Goal: Information Seeking & Learning: Learn about a topic

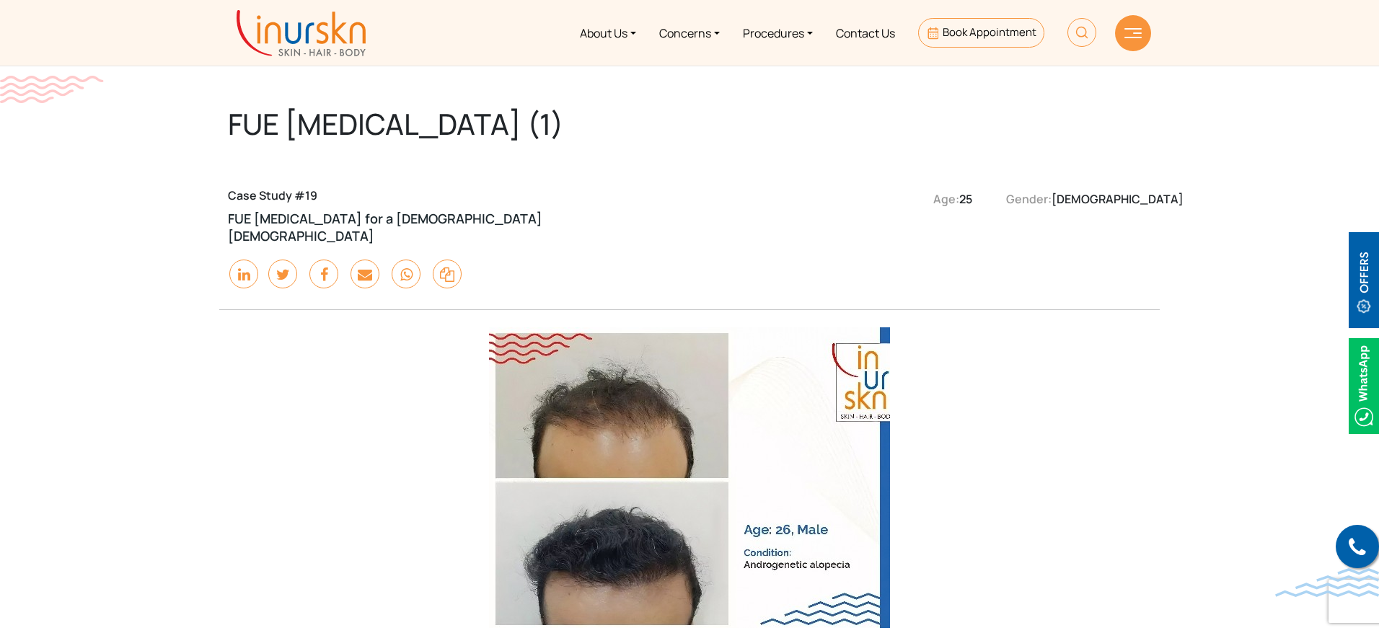
click at [769, 32] on link "Procedures" at bounding box center [777, 33] width 93 height 54
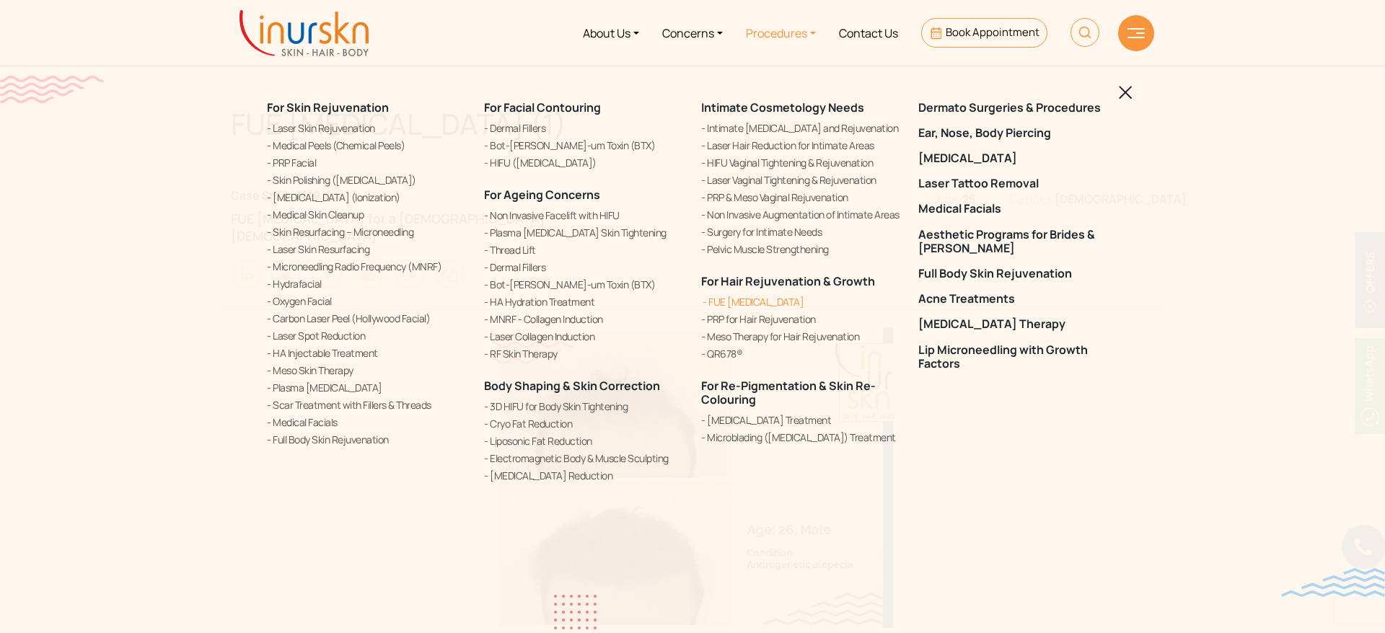
click at [760, 303] on link "FUE [MEDICAL_DATA]" at bounding box center [801, 301] width 200 height 15
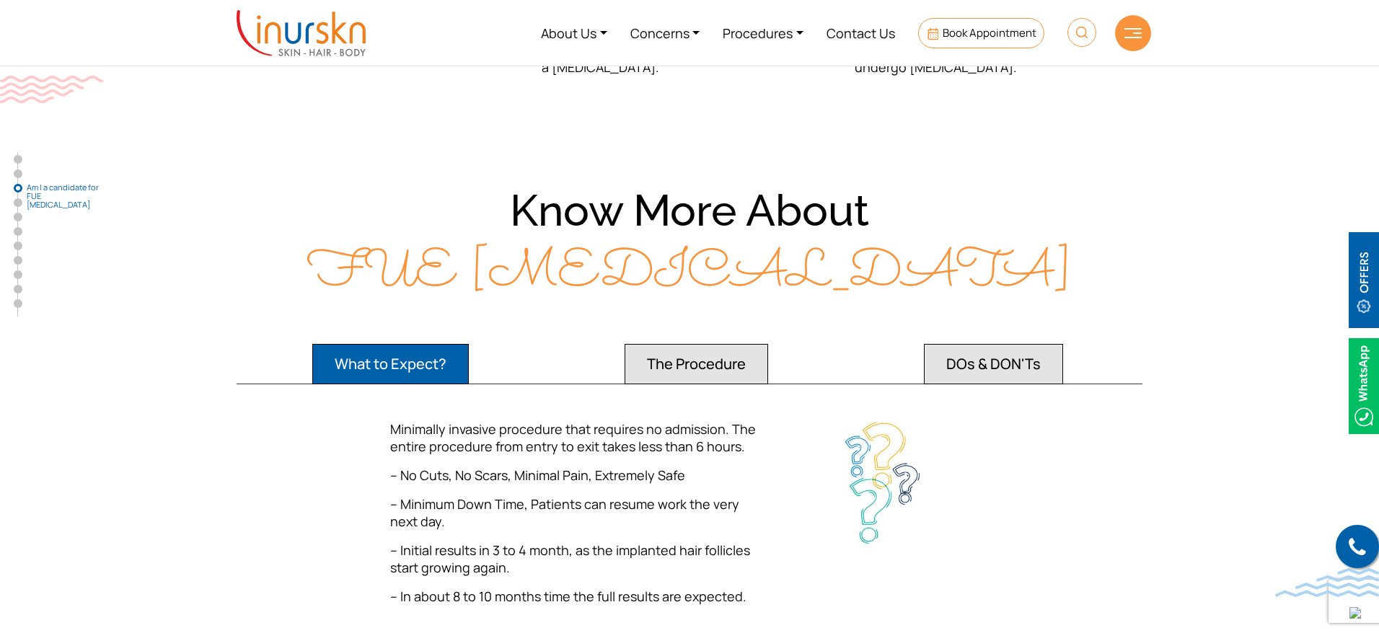
scroll to position [1684, 0]
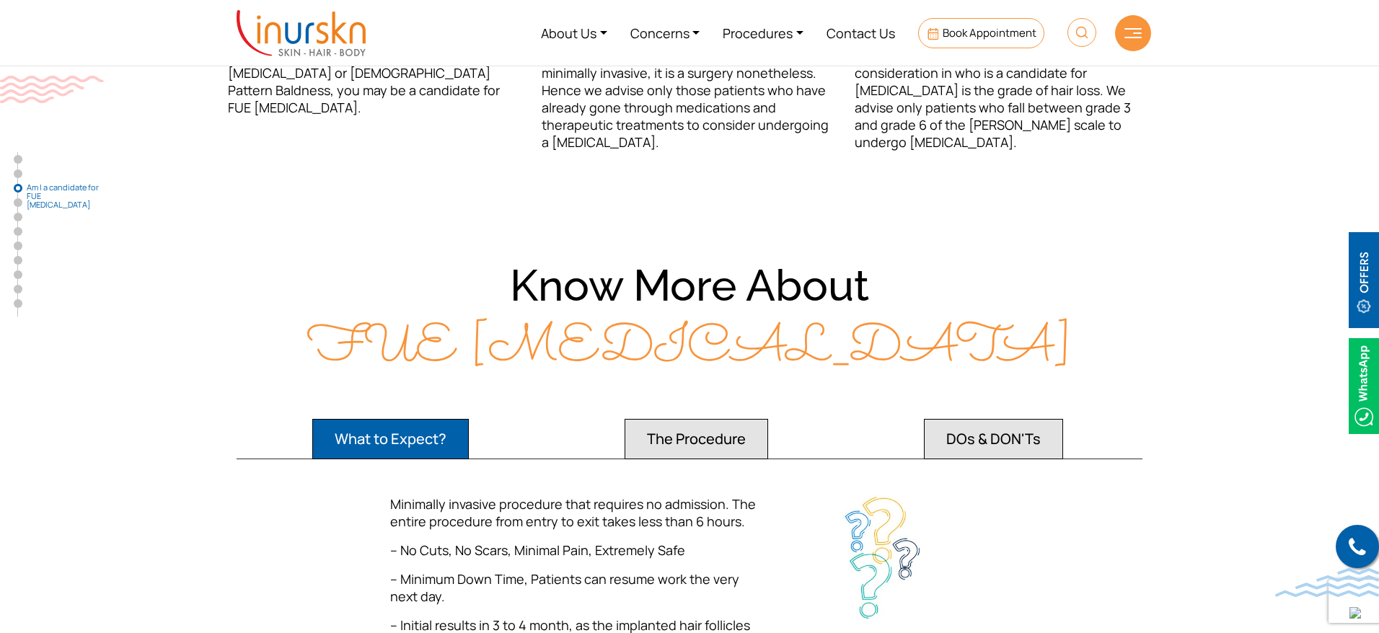
click at [717, 419] on button "The Procedure" at bounding box center [697, 439] width 144 height 40
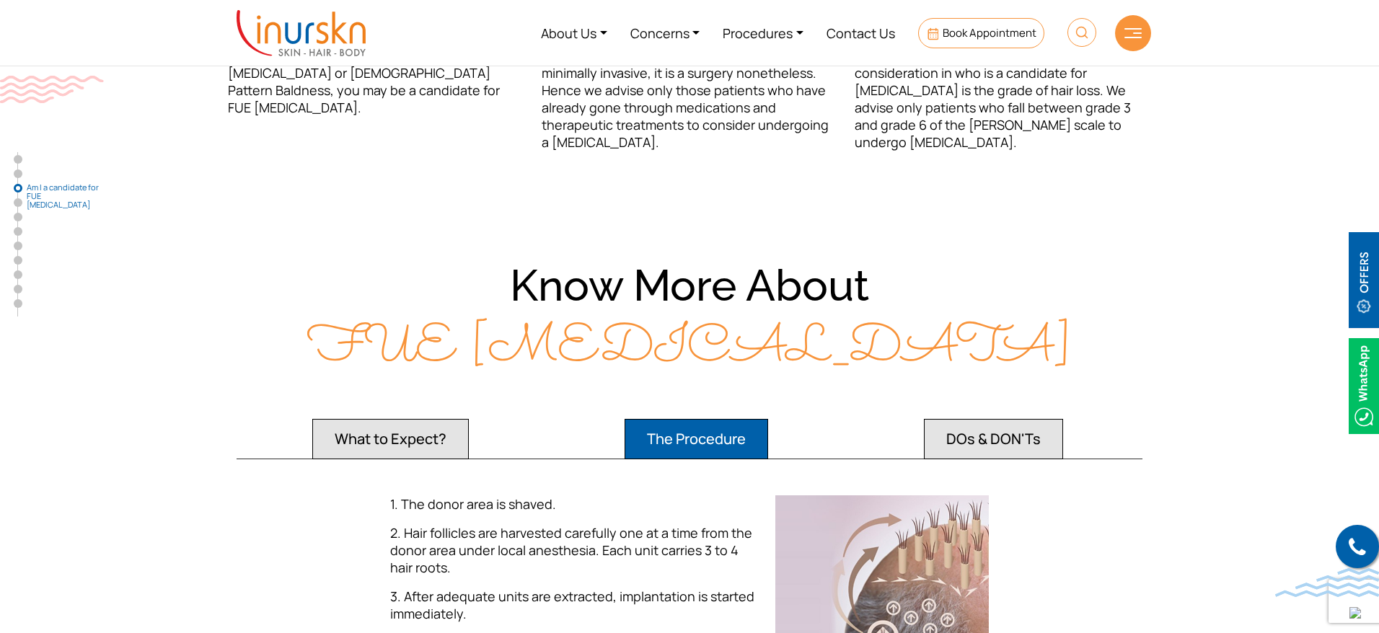
click at [1004, 431] on button "DOs & DON'Ts" at bounding box center [993, 439] width 139 height 40
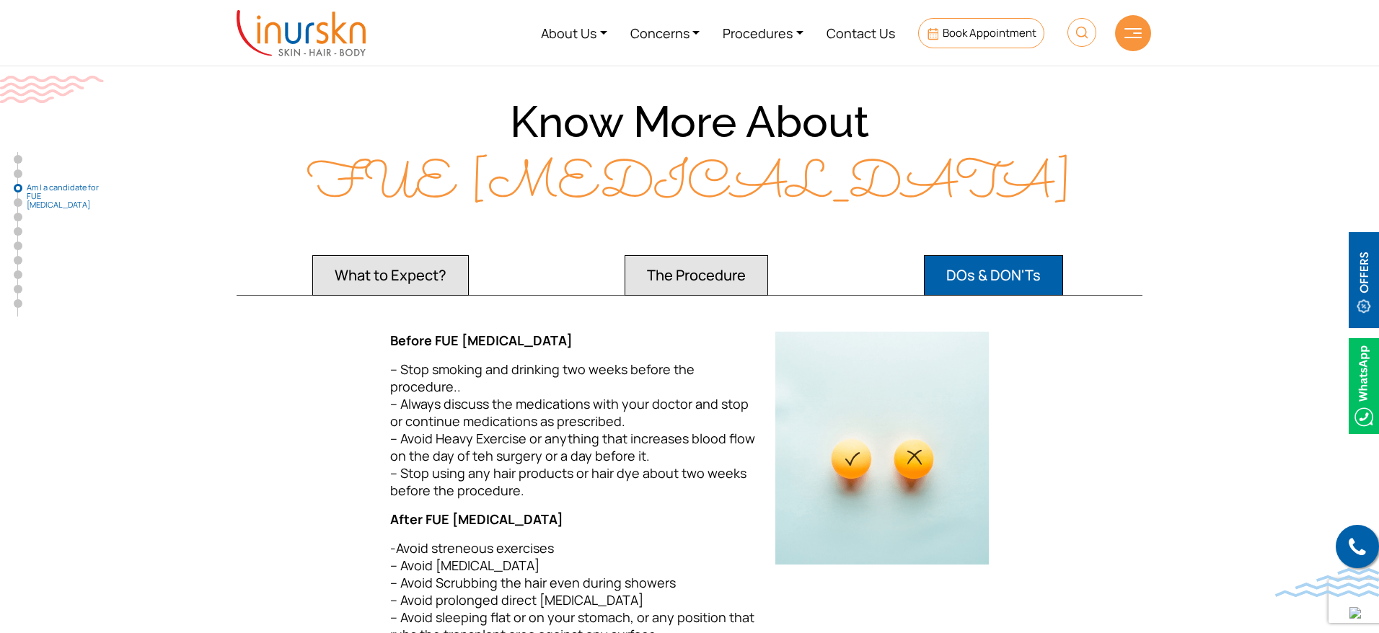
scroll to position [1867, 0]
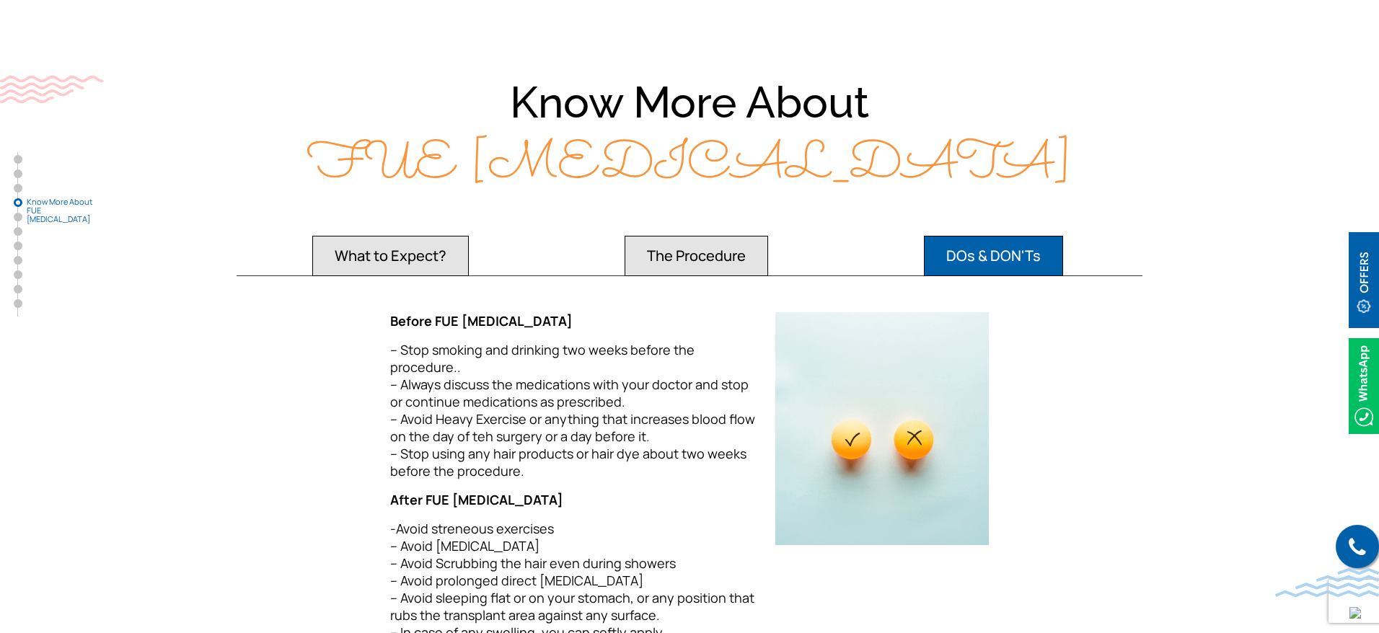
click at [695, 236] on button "The Procedure" at bounding box center [697, 256] width 144 height 40
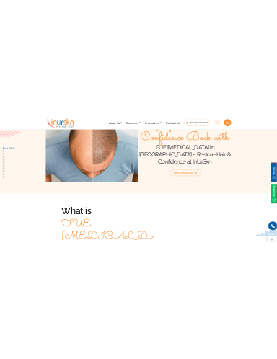
scroll to position [0, 0]
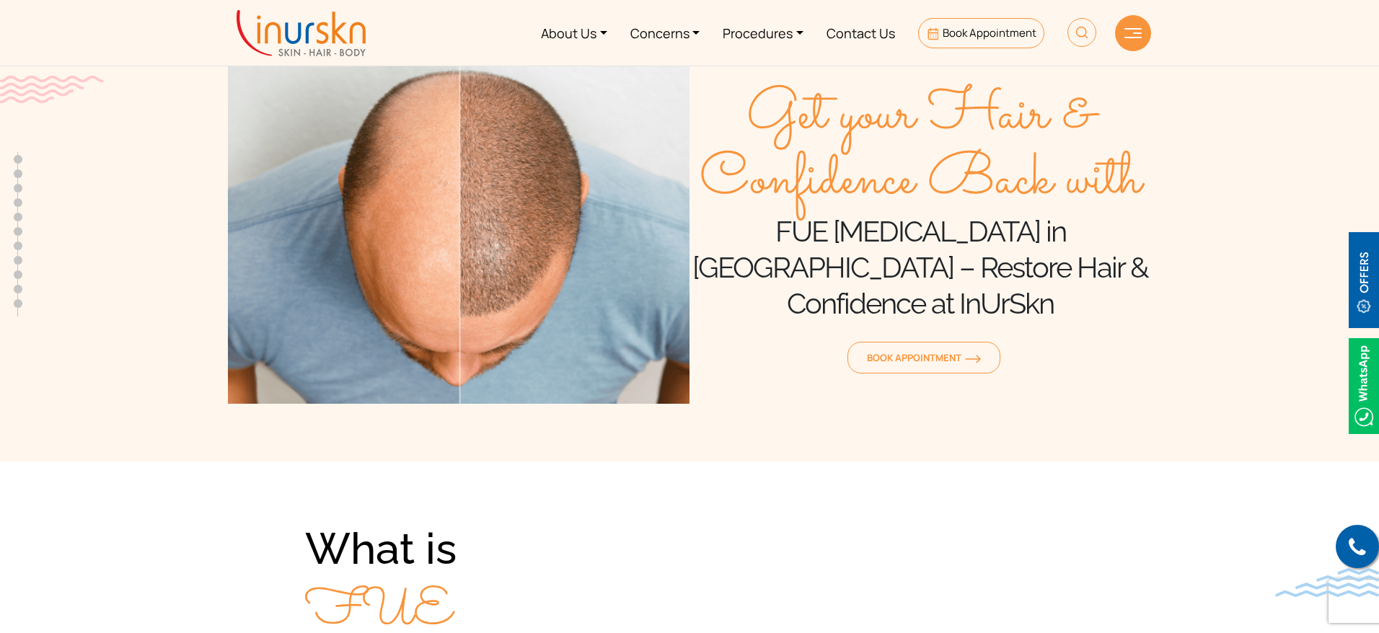
click at [1123, 258] on h1 "FUE Hair Transplant in Mumbai – Restore Hair & Confidence at InUrSkn" at bounding box center [921, 268] width 462 height 108
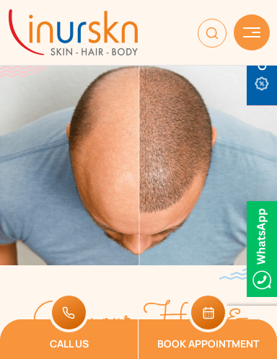
click at [198, 327] on img at bounding box center [208, 313] width 40 height 40
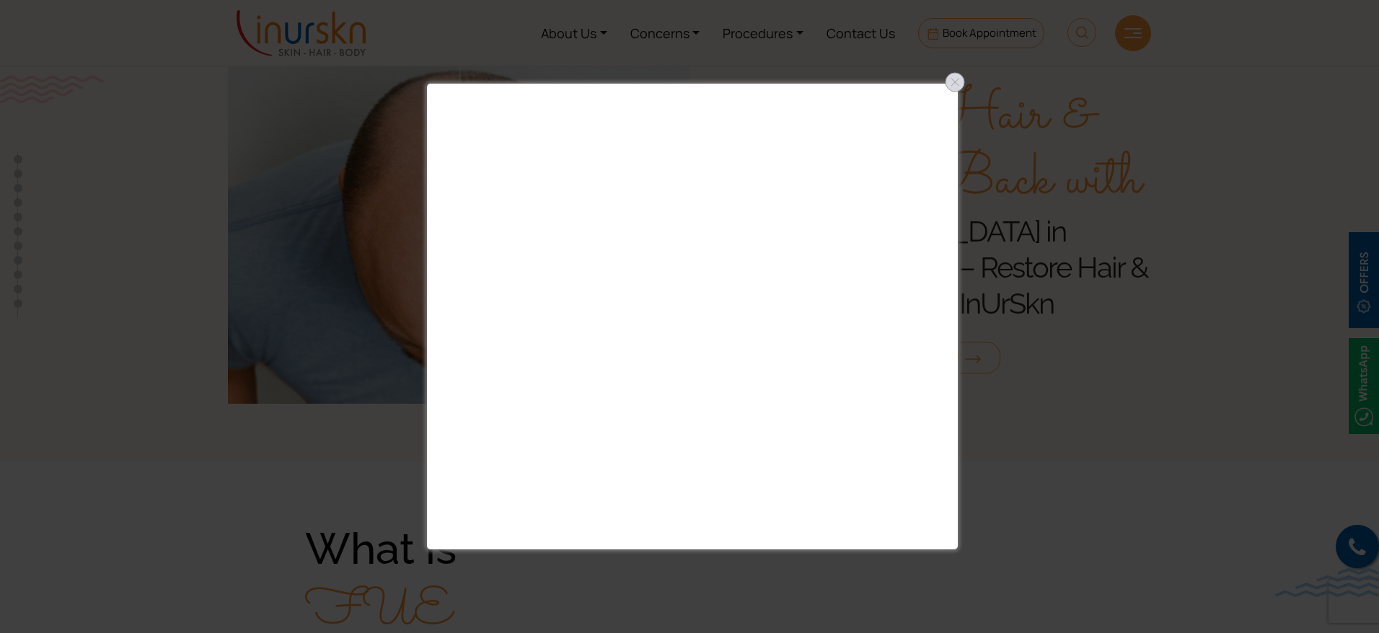
click at [958, 84] on div at bounding box center [955, 82] width 23 height 23
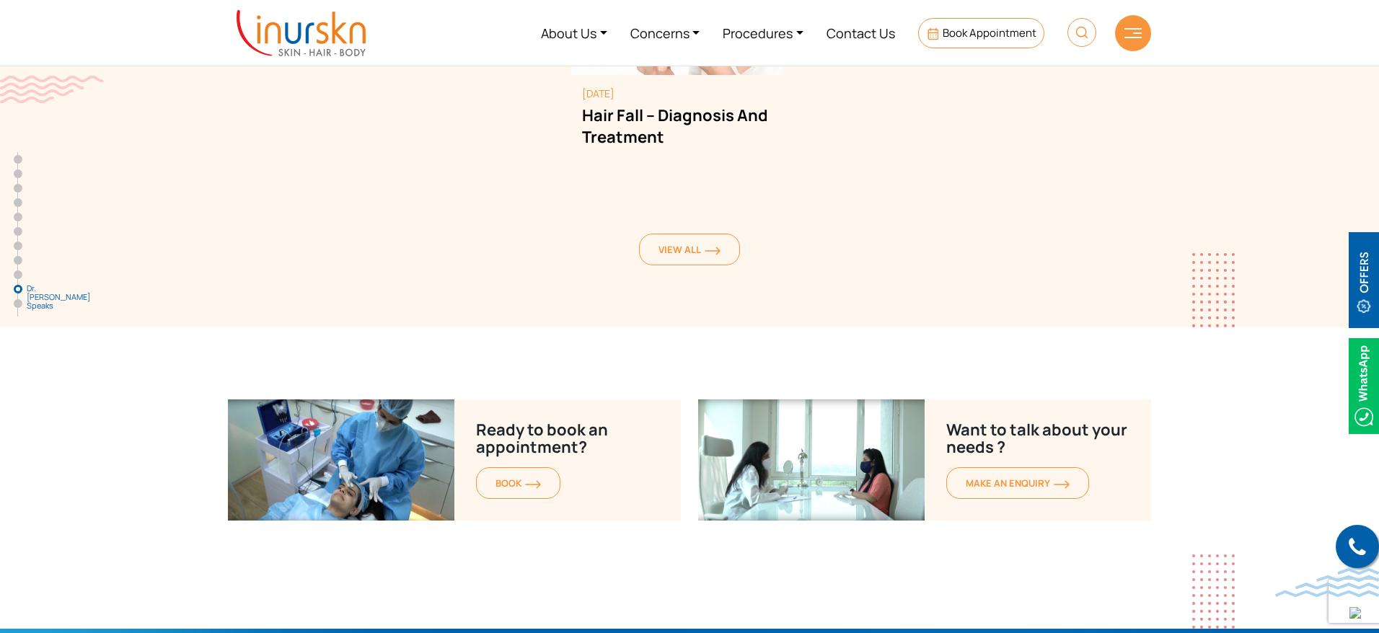
scroll to position [6776, 0]
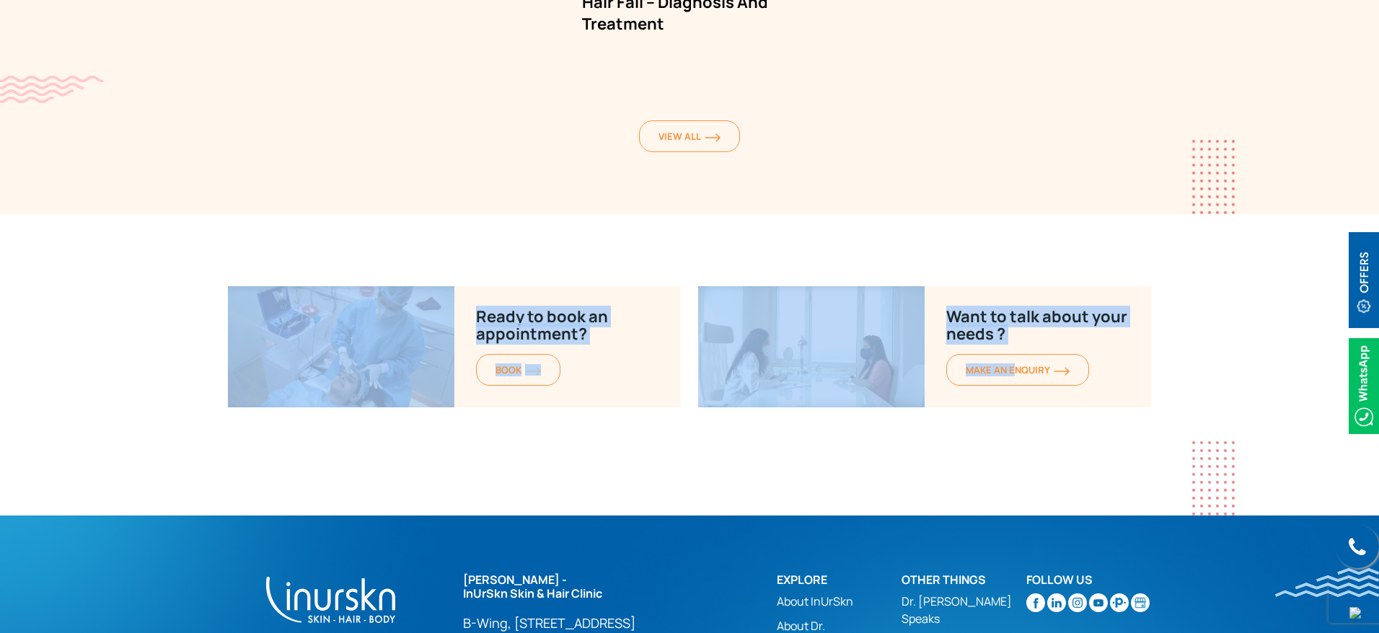
drag, startPoint x: 201, startPoint y: 179, endPoint x: 1026, endPoint y: 317, distance: 836.7
click at [931, 360] on section "Ready to book an appointment? BOOK Want to talk about your needs ? MAKE AN enqu…" at bounding box center [689, 400] width 1379 height 229
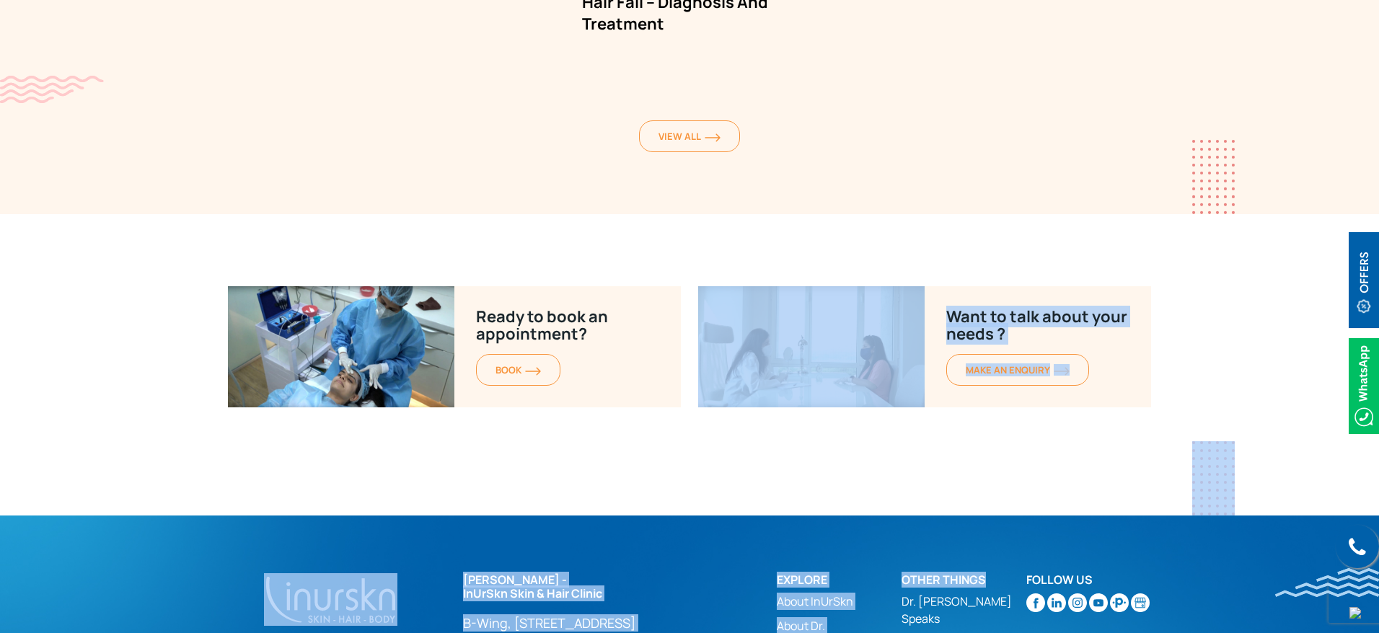
drag, startPoint x: 723, startPoint y: 376, endPoint x: 1007, endPoint y: 462, distance: 297.1
click at [956, 387] on section "Ready to book an appointment? BOOK Want to talk about your needs ? MAKE AN enqu…" at bounding box center [689, 400] width 1379 height 229
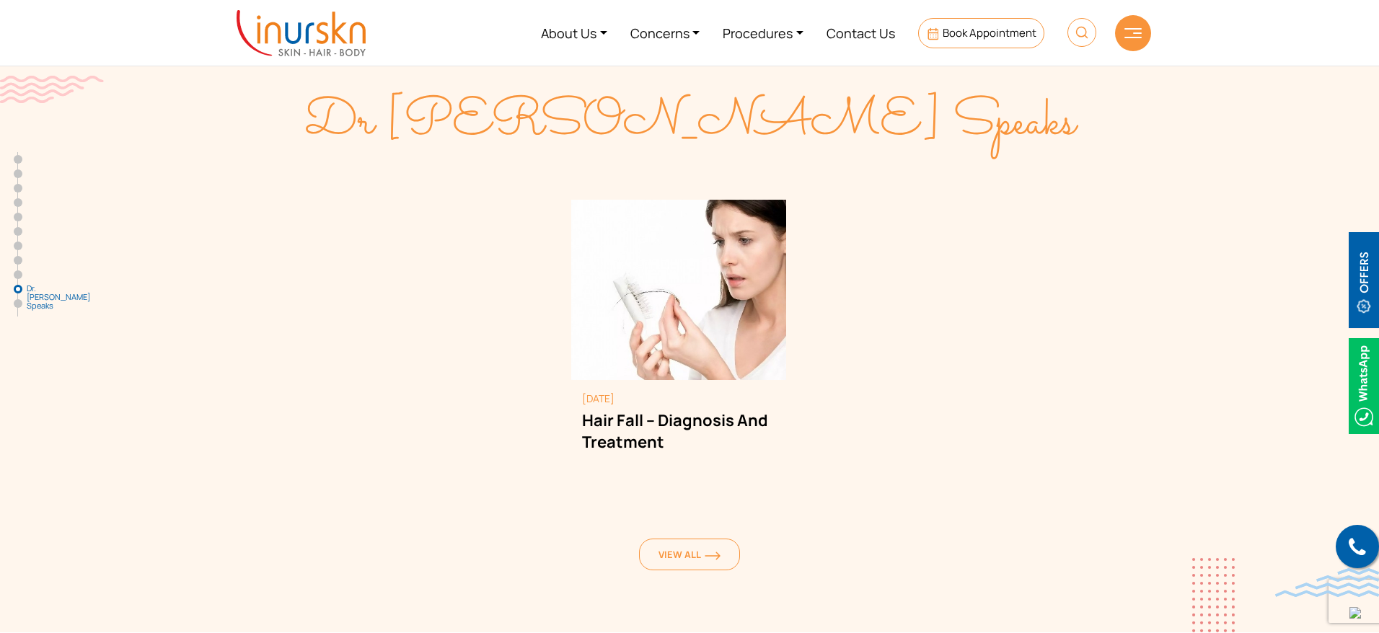
scroll to position [6351, 0]
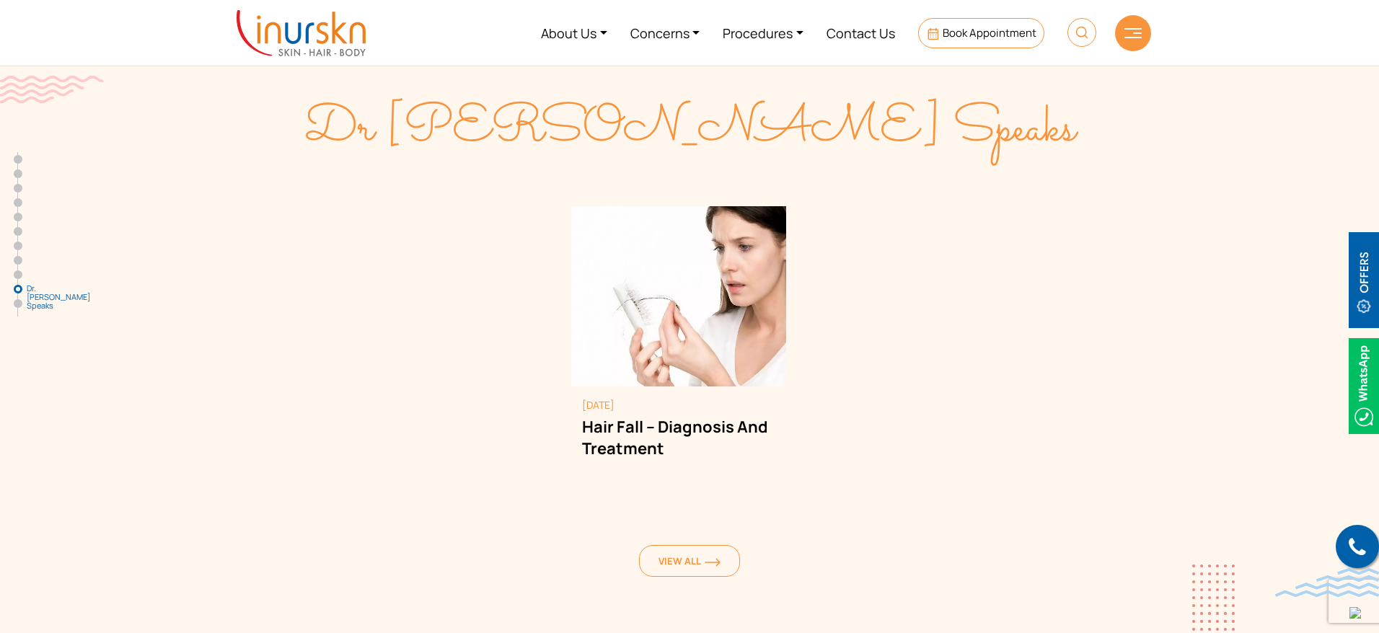
click at [1177, 389] on section "Dr Sejal Speaks December 28, 2023 Hair Fall – Diagnosis And Treatment December …" at bounding box center [689, 340] width 1379 height 598
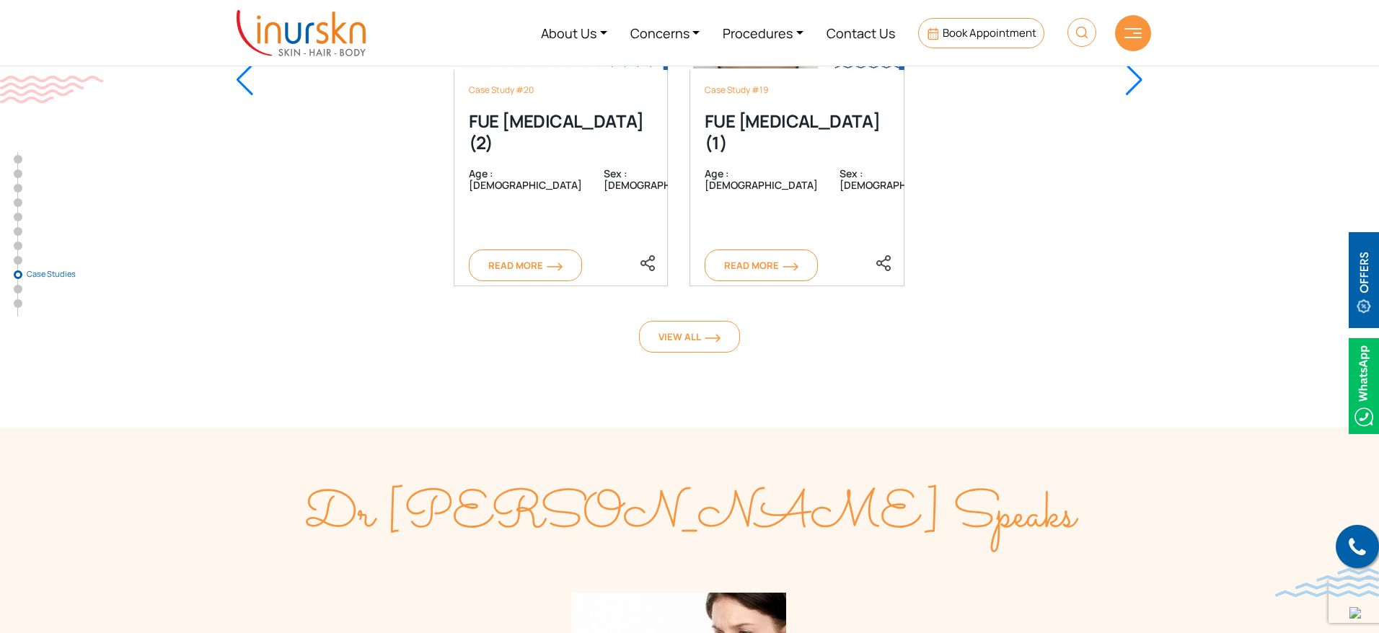
scroll to position [5962, 0]
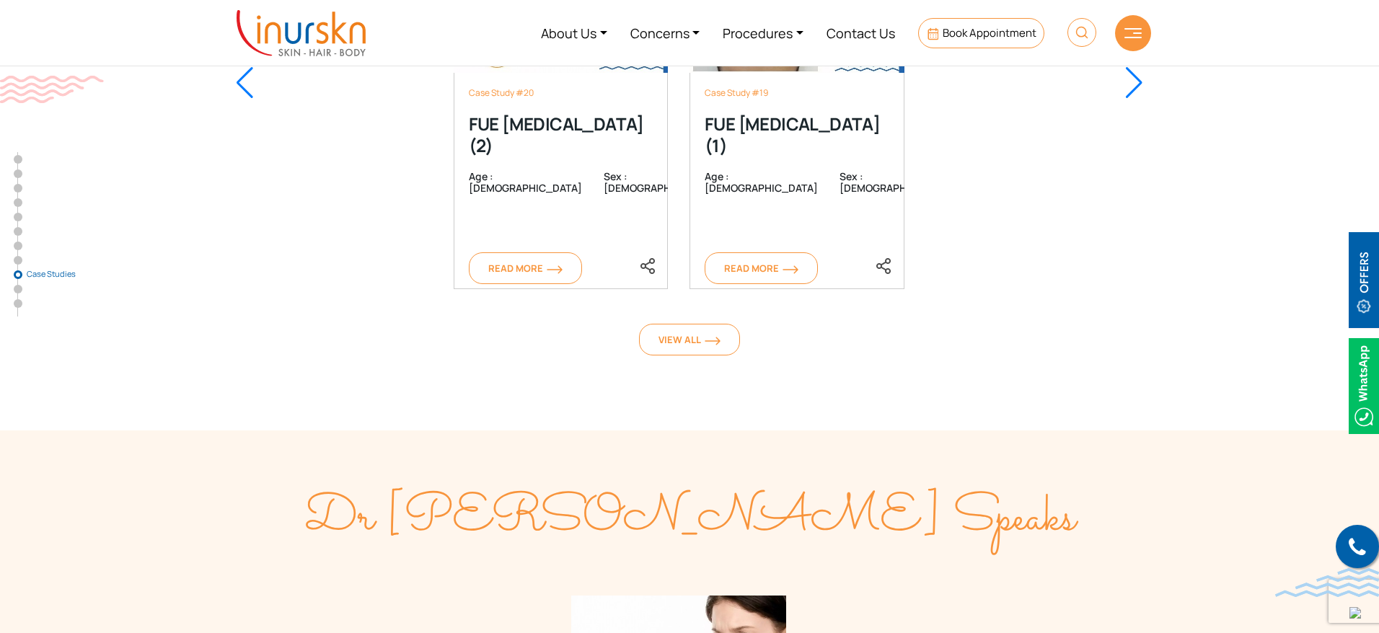
click at [1324, 315] on section "Case Studies Case Study #20 FUE Hair Transplant (2) Age : 25 Sex : male Read Mo…" at bounding box center [689, 95] width 1379 height 669
drag, startPoint x: 986, startPoint y: 253, endPoint x: 568, endPoint y: 234, distance: 418.8
click at [568, 234] on div "Case Studies Case Study #20 FUE Hair Transplant (2) Age : 25 Sex : male Read Mo…" at bounding box center [689, 78] width 923 height 563
